Goal: Information Seeking & Learning: Learn about a topic

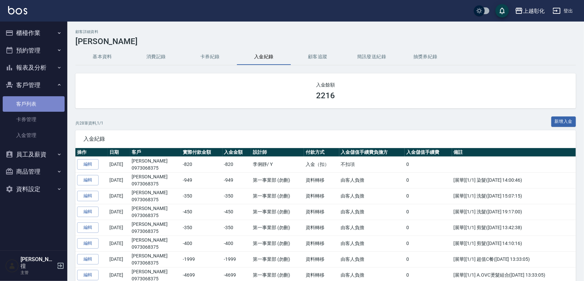
click at [19, 109] on link "客戶列表" at bounding box center [34, 103] width 62 height 15
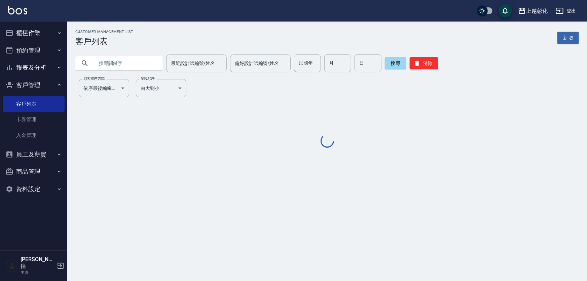
click at [107, 68] on input "text" at bounding box center [125, 63] width 63 height 18
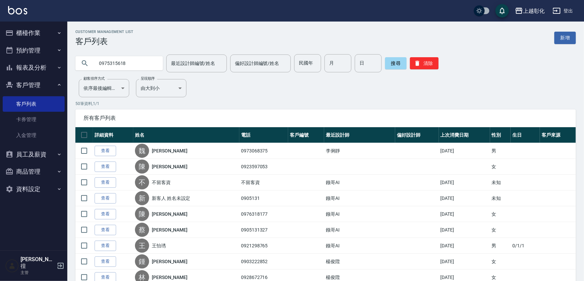
type input "0975315618"
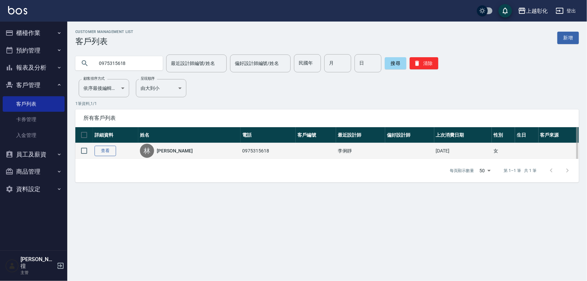
click at [107, 152] on link "查看" at bounding box center [106, 151] width 22 height 10
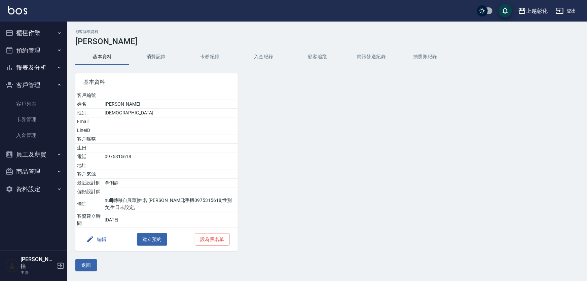
click at [210, 56] on button "卡券紀錄" at bounding box center [210, 57] width 54 height 16
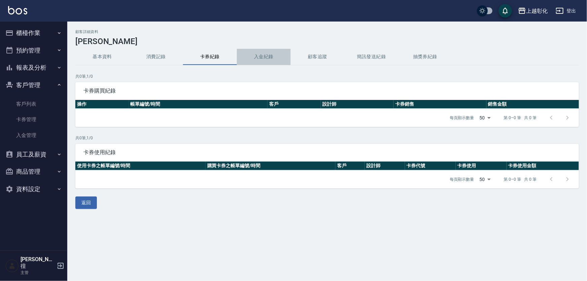
click at [266, 57] on button "入金紀錄" at bounding box center [264, 57] width 54 height 16
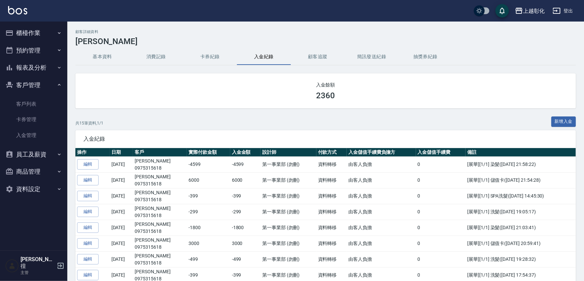
click at [56, 85] on button "客戶管理" at bounding box center [34, 85] width 62 height 18
click at [56, 66] on button "報表及分析" at bounding box center [34, 68] width 62 height 18
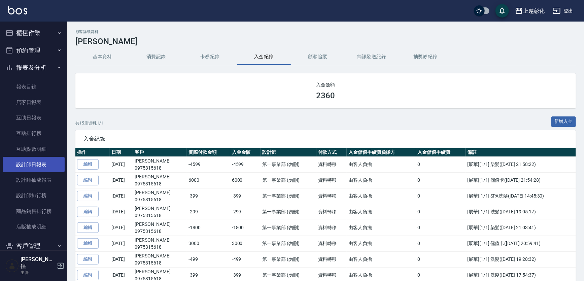
click at [30, 168] on link "設計師日報表" at bounding box center [34, 164] width 62 height 15
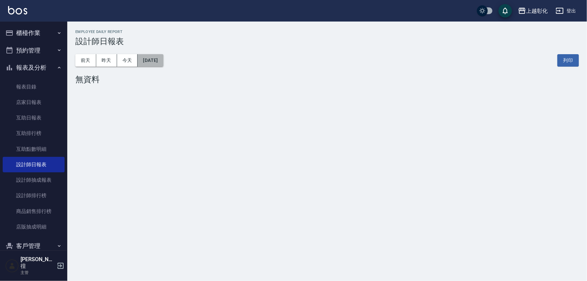
click at [155, 63] on button "[DATE]" at bounding box center [151, 60] width 26 height 12
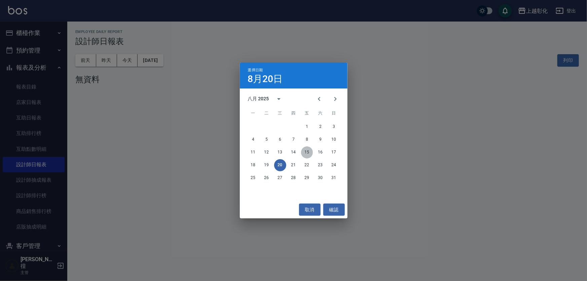
click at [309, 154] on button "15" at bounding box center [307, 152] width 12 height 12
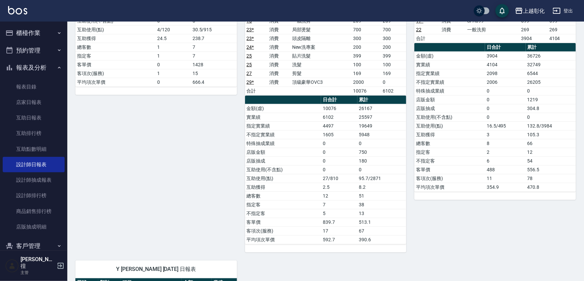
scroll to position [153, 0]
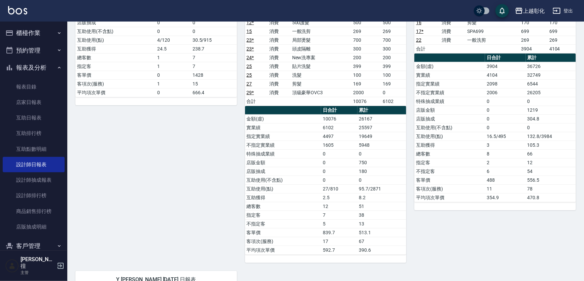
click at [23, 31] on button "櫃檯作業" at bounding box center [34, 33] width 62 height 18
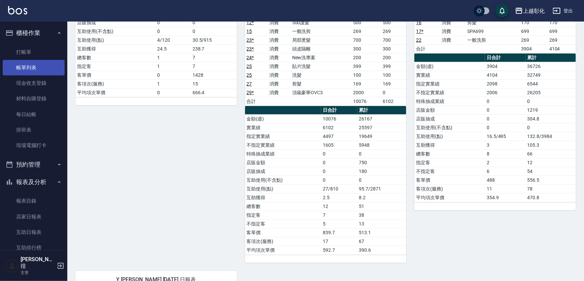
click at [29, 68] on link "帳單列表" at bounding box center [34, 67] width 62 height 15
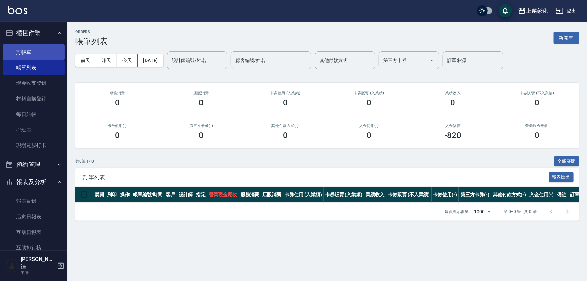
click at [32, 49] on link "打帳單" at bounding box center [34, 51] width 62 height 15
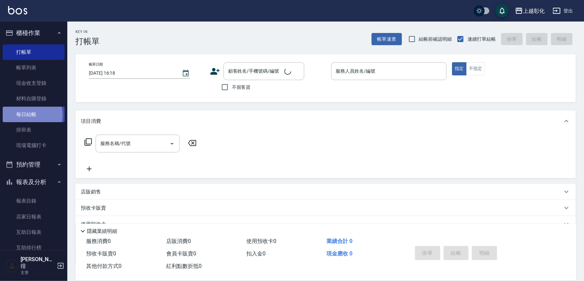
click at [24, 115] on link "每日結帳" at bounding box center [34, 114] width 62 height 15
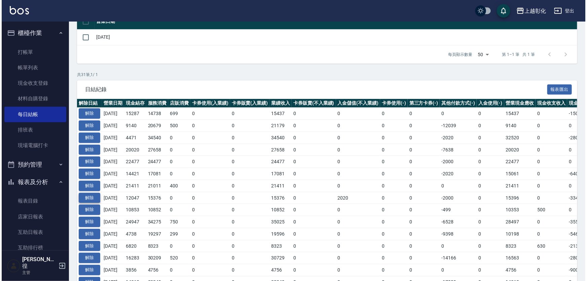
scroll to position [92, 0]
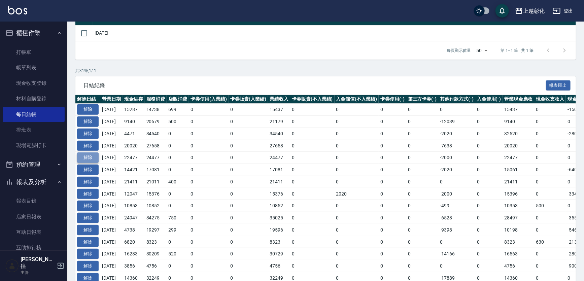
click at [90, 163] on button "解除" at bounding box center [88, 157] width 22 height 10
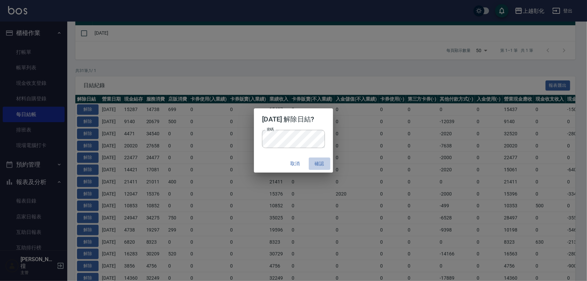
click at [330, 163] on button "確認" at bounding box center [320, 164] width 22 height 12
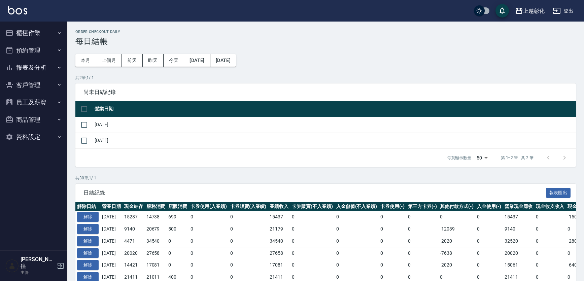
scroll to position [92, 0]
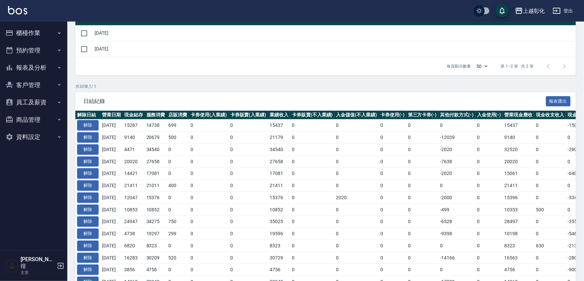
click at [45, 35] on button "櫃檯作業" at bounding box center [34, 33] width 62 height 18
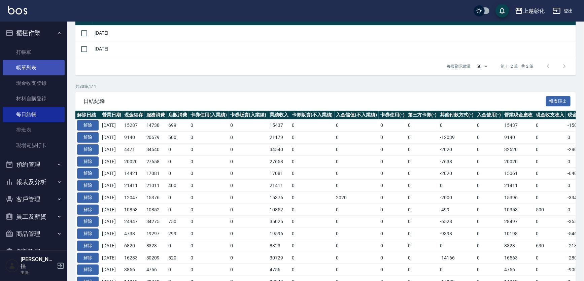
click at [32, 68] on link "帳單列表" at bounding box center [34, 67] width 62 height 15
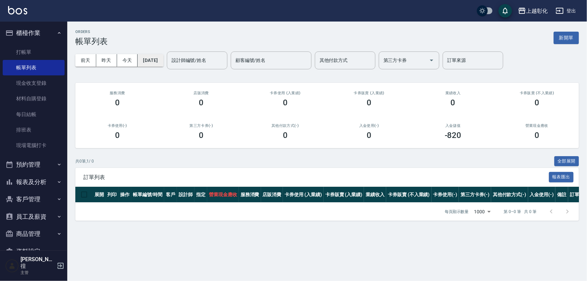
click at [156, 59] on button "[DATE]" at bounding box center [151, 60] width 26 height 12
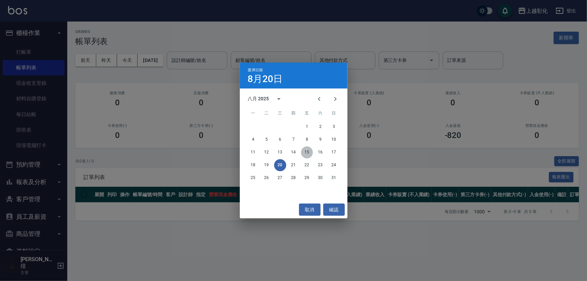
click at [307, 152] on button "15" at bounding box center [307, 152] width 12 height 12
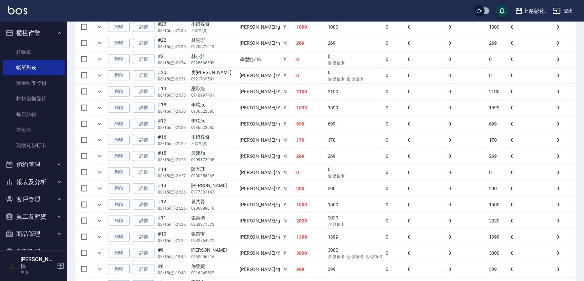
scroll to position [275, 0]
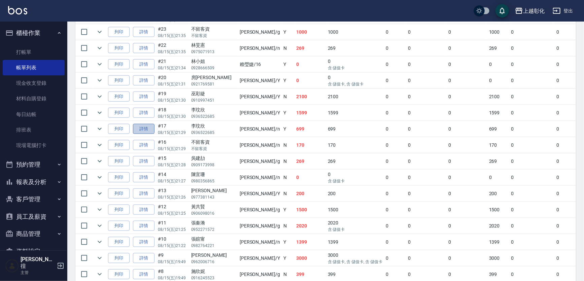
click at [147, 134] on link "詳情" at bounding box center [144, 129] width 22 height 10
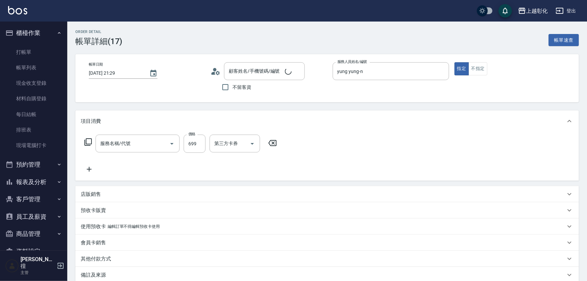
type input "[DATE] 21:29"
type input "yung yung-n"
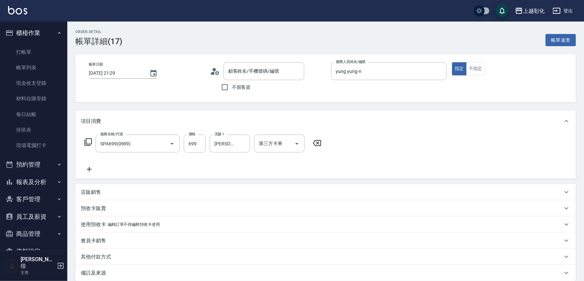
type input "[PERSON_NAME]/0936522685/null"
type input "SPA699(0699)"
click at [374, 68] on input "yung yung-n" at bounding box center [384, 71] width 100 height 12
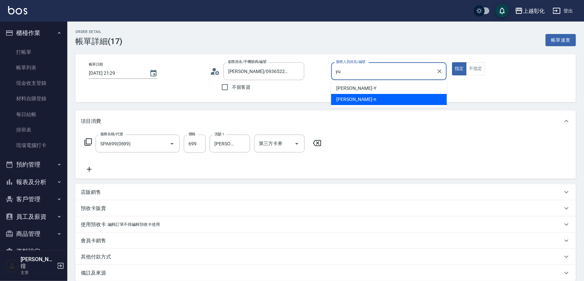
type input "y"
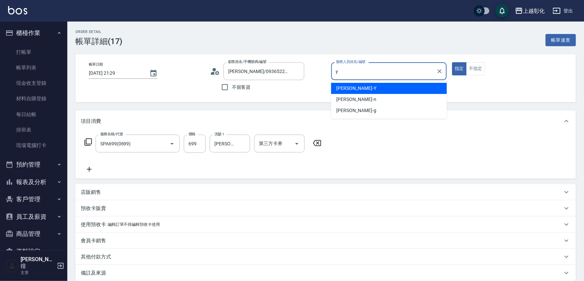
click at [357, 90] on div "[PERSON_NAME] -Y" at bounding box center [389, 88] width 116 height 11
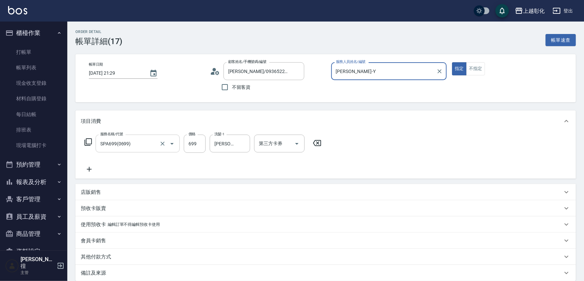
type input "[PERSON_NAME]-Y"
click at [144, 146] on input "SPA699(0699)" at bounding box center [128, 144] width 59 height 12
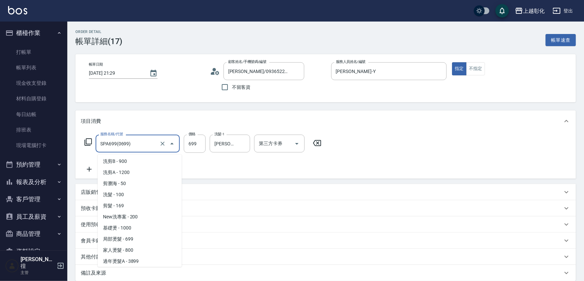
scroll to position [34, 0]
type input "局部燙髮(202)"
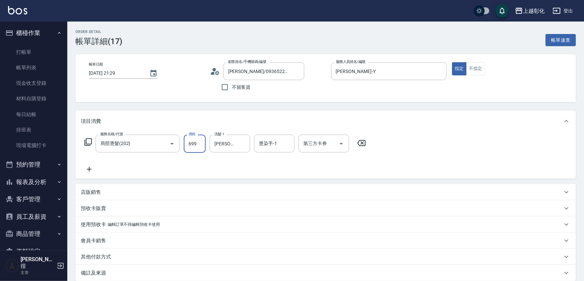
click at [229, 166] on div "服務名稱/代號 局部燙髮(202) 服務名稱/代號 價格 699 價格 洗髮-1 [PERSON_NAME]-41 洗髮-1 燙染手-1 燙染手-1 第三方卡…" at bounding box center [225, 154] width 289 height 39
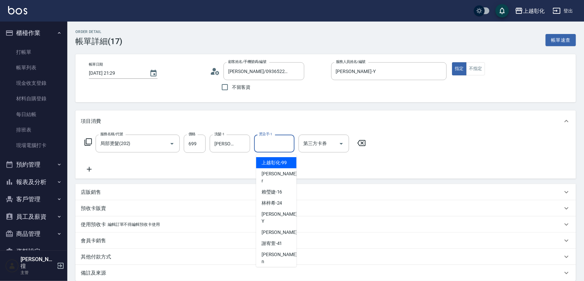
click at [278, 142] on input "燙染手-1" at bounding box center [274, 144] width 34 height 12
type input "41"
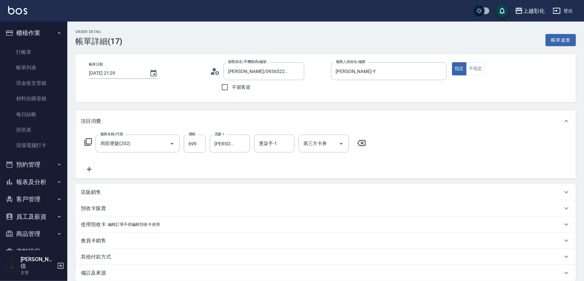
click at [323, 167] on div "服務名稱/代號 局部燙髮(202) 服務名稱/代號 價格 699 價格 洗髮-1 [PERSON_NAME]-41 洗髮-1 燙染手-1 燙染手-1 第三方卡…" at bounding box center [225, 154] width 289 height 39
click at [273, 146] on input "燙染手-1" at bounding box center [274, 144] width 34 height 12
type input "[PERSON_NAME]-41"
click at [287, 173] on div "服務名稱/代號 局部燙髮(202) 服務名稱/代號 價格 699 價格 洗髮-1 [PERSON_NAME]-41 洗髮-1 燙染手-1 [PERSON_NA…" at bounding box center [225, 154] width 289 height 39
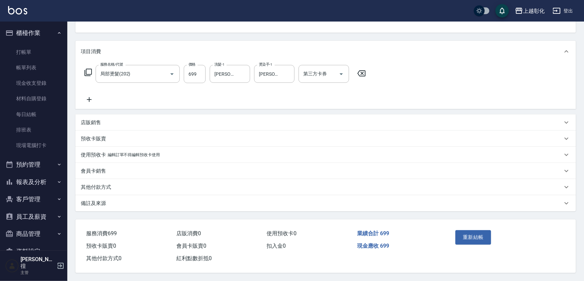
scroll to position [81, 0]
click at [472, 235] on button "重新結帳" at bounding box center [473, 237] width 36 height 14
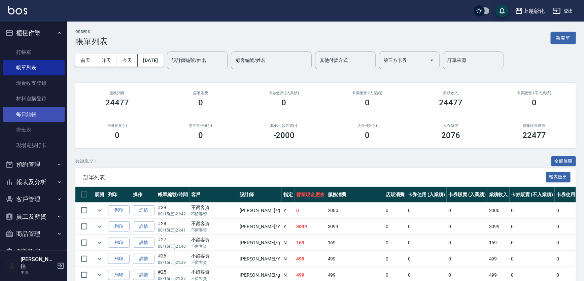
click at [34, 114] on link "每日結帳" at bounding box center [34, 114] width 62 height 15
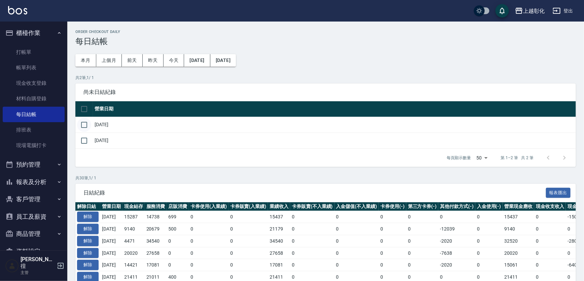
click at [82, 128] on input "checkbox" at bounding box center [84, 125] width 14 height 14
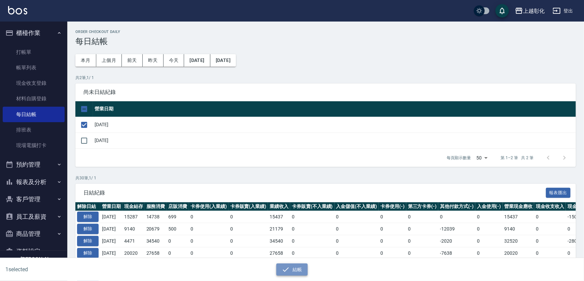
click at [296, 266] on button "結帳" at bounding box center [291, 270] width 31 height 12
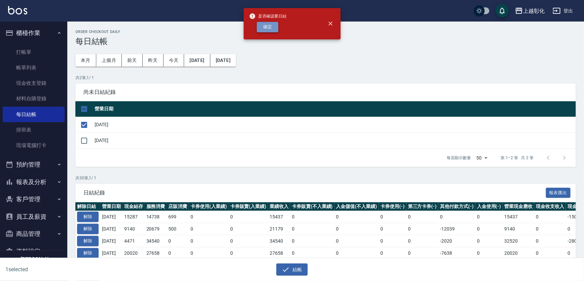
click at [265, 25] on button "確定" at bounding box center [268, 27] width 22 height 10
checkbox input "false"
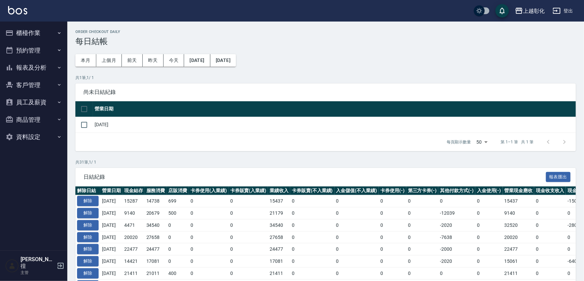
click at [48, 70] on button "報表及分析" at bounding box center [34, 68] width 62 height 18
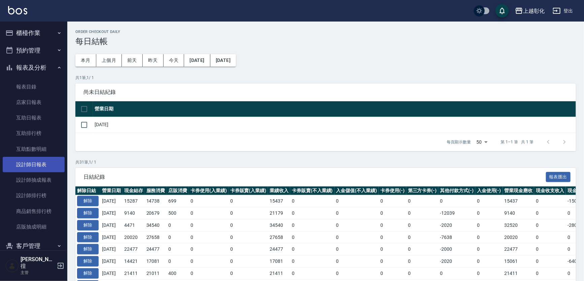
click at [27, 167] on link "設計師日報表" at bounding box center [34, 164] width 62 height 15
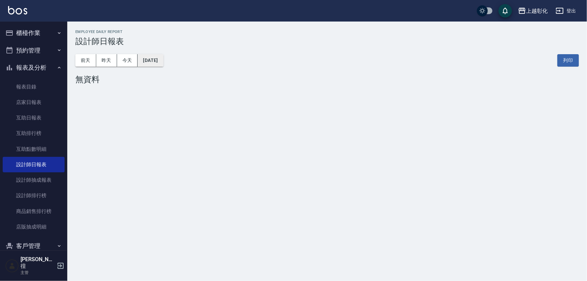
click at [155, 57] on button "[DATE]" at bounding box center [151, 60] width 26 height 12
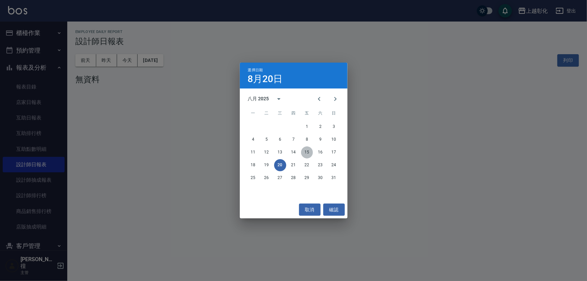
click at [307, 152] on button "15" at bounding box center [307, 152] width 12 height 12
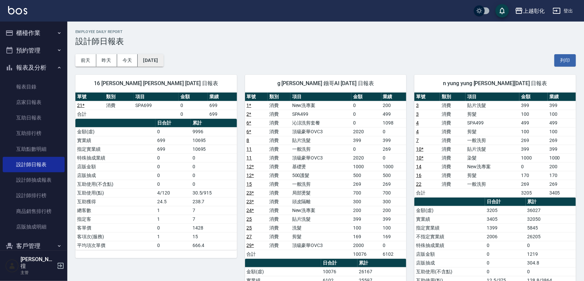
click at [154, 59] on button "[DATE]" at bounding box center [151, 60] width 26 height 12
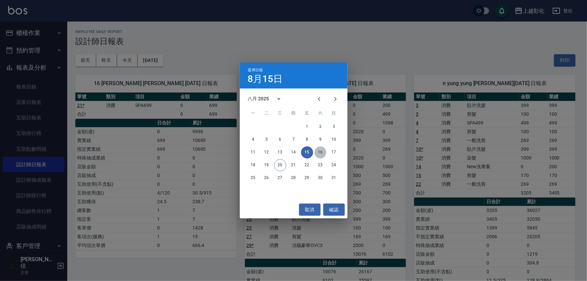
click at [321, 155] on button "16" at bounding box center [321, 152] width 12 height 12
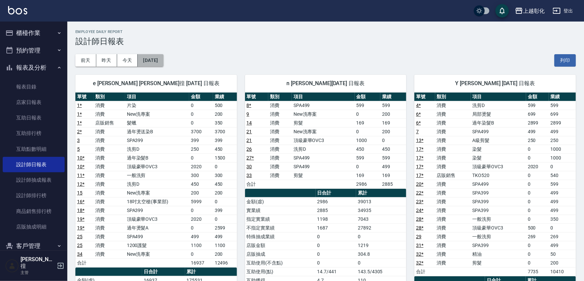
click at [145, 56] on button "[DATE]" at bounding box center [151, 60] width 26 height 12
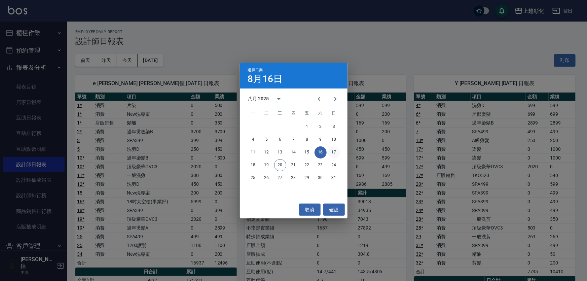
click at [337, 152] on button "17" at bounding box center [334, 152] width 12 height 12
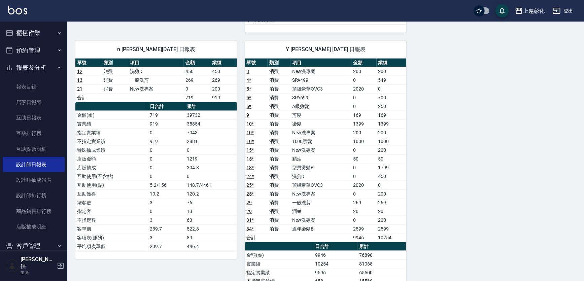
scroll to position [367, 0]
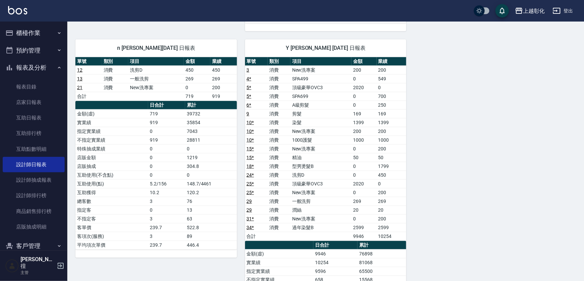
click at [455, 169] on div "16 賴瑩婕 賴瑩婕 08/17/2025 日報表 單號 類別 項目 金額 業績 23 * 消費 染髮 999 999 23 * 消費 洗髮 100 100 …" at bounding box center [321, 49] width 509 height 698
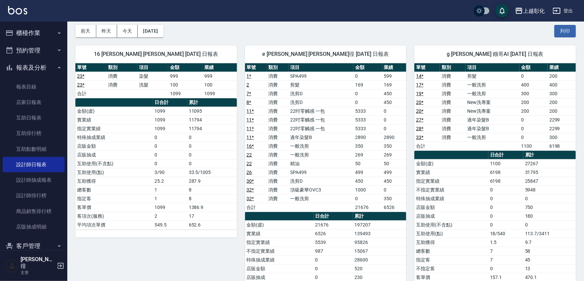
scroll to position [0, 0]
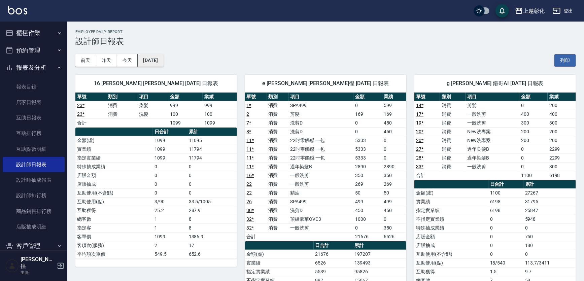
click at [155, 58] on button "[DATE]" at bounding box center [151, 60] width 26 height 12
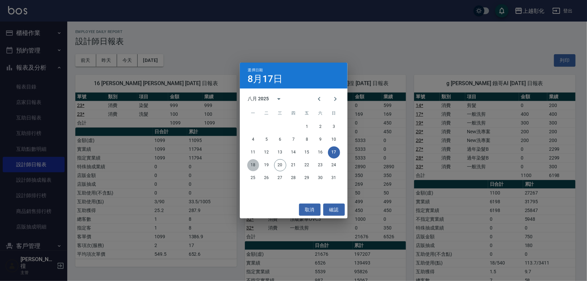
click at [249, 166] on button "18" at bounding box center [253, 165] width 12 height 12
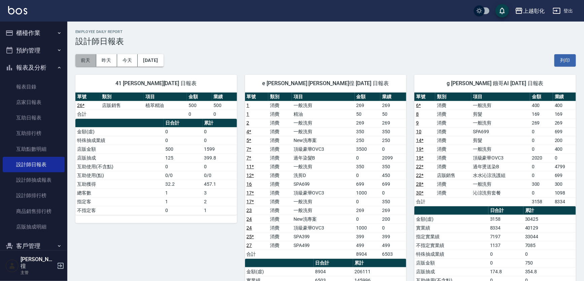
click at [83, 60] on button "前天" at bounding box center [85, 60] width 21 height 12
click at [85, 59] on button "前天" at bounding box center [85, 60] width 21 height 12
click at [151, 59] on button "[DATE]" at bounding box center [151, 60] width 26 height 12
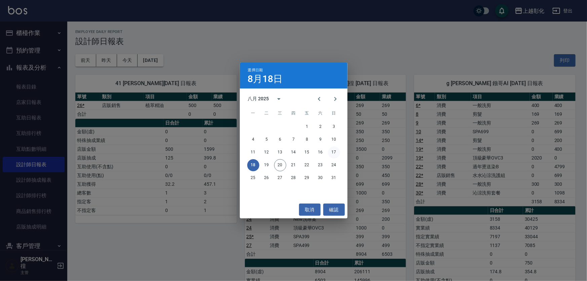
click at [334, 152] on button "17" at bounding box center [334, 152] width 12 height 12
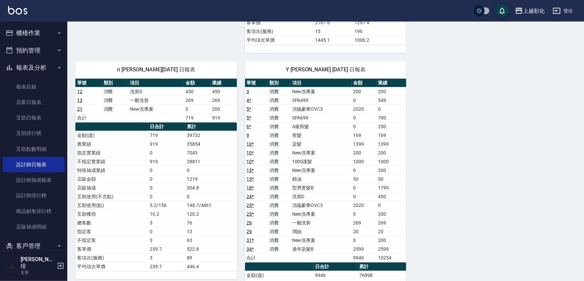
scroll to position [367, 0]
